Goal: Find specific page/section: Find specific page/section

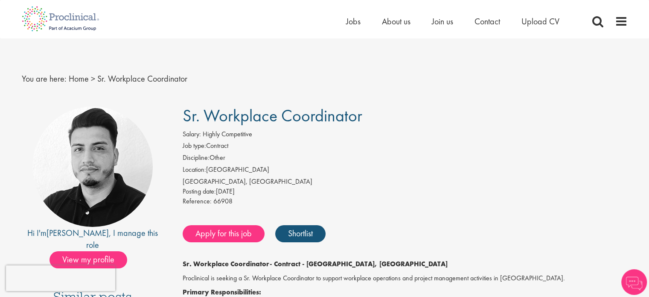
drag, startPoint x: 647, startPoint y: 61, endPoint x: 648, endPoint y: 76, distance: 14.6
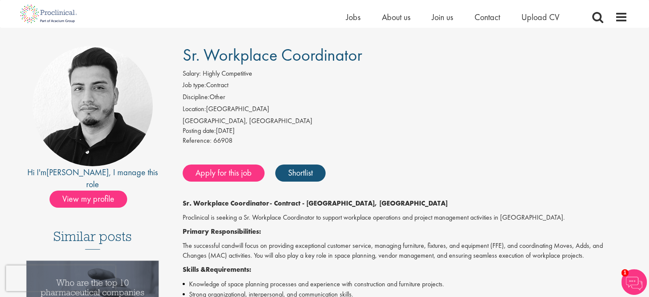
scroll to position [41, 0]
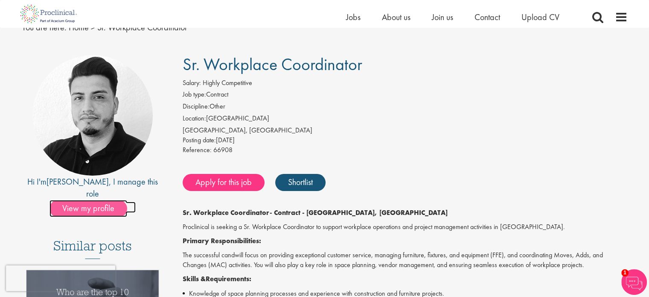
click at [99, 200] on span "View my profile" at bounding box center [89, 208] width 78 height 17
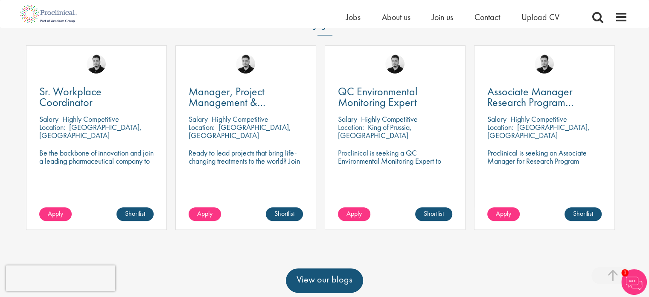
scroll to position [383, 0]
